Goal: Complete application form

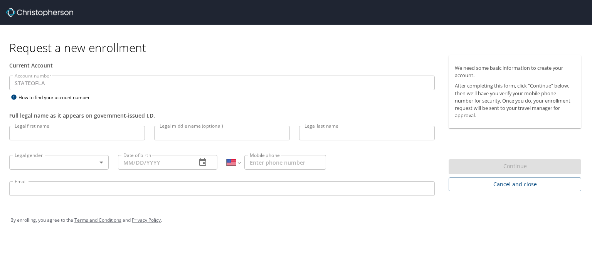
select select "US"
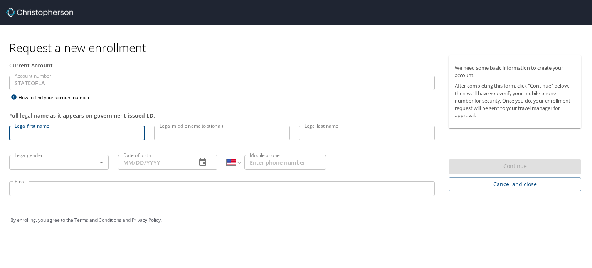
click at [49, 133] on input "Legal first name" at bounding box center [77, 133] width 136 height 15
type input "[PERSON_NAME]"
type input "D"
type input "Lestelle"
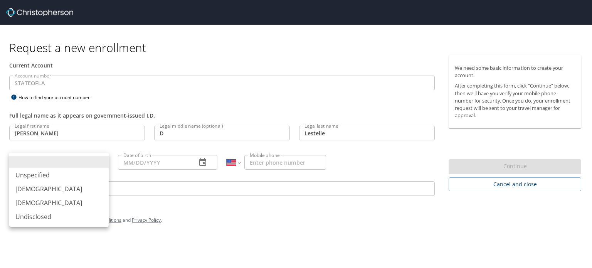
click at [41, 161] on body "Request a new enrollment Current Account Account number STATEOFLA Account numbe…" at bounding box center [296, 134] width 592 height 268
click at [30, 203] on li "[DEMOGRAPHIC_DATA]" at bounding box center [58, 203] width 99 height 14
type input "[DEMOGRAPHIC_DATA]"
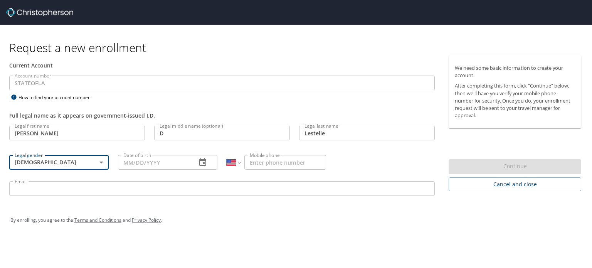
click at [127, 163] on input "Date of birth" at bounding box center [154, 162] width 72 height 15
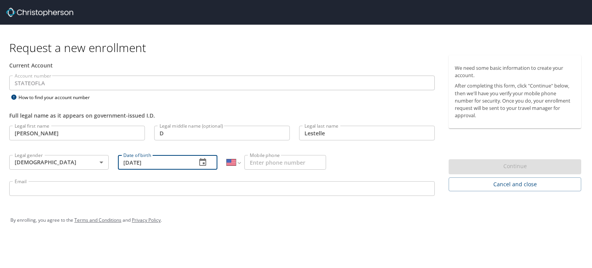
type input "[DATE]"
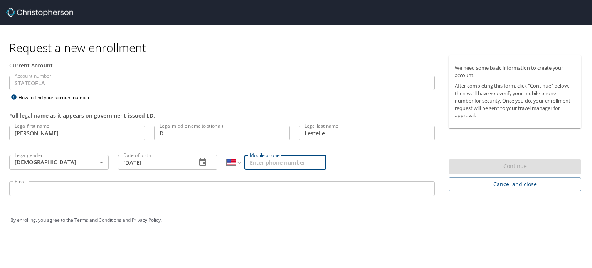
click at [257, 159] on input "Mobile phone" at bounding box center [285, 162] width 82 height 15
type input "[PHONE_NUMBER]"
click at [55, 187] on input "Email" at bounding box center [221, 188] width 425 height 15
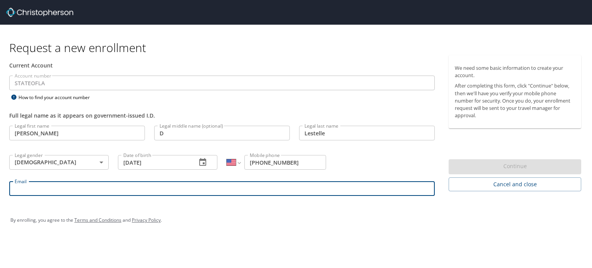
type input "[PERSON_NAME][EMAIL_ADDRESS][PERSON_NAME][DOMAIN_NAME]"
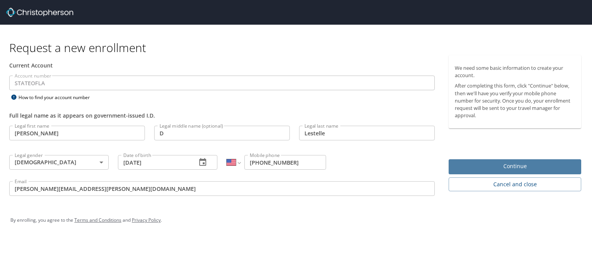
click at [499, 167] on span "Continue" at bounding box center [515, 166] width 120 height 10
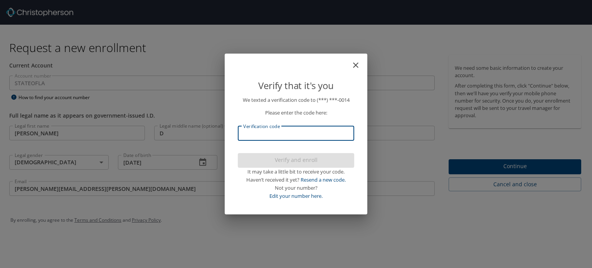
click at [256, 132] on input "Verification code" at bounding box center [296, 133] width 116 height 15
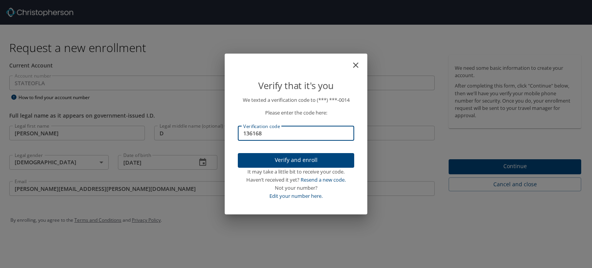
type input "136168"
